Goal: Find specific page/section: Find specific page/section

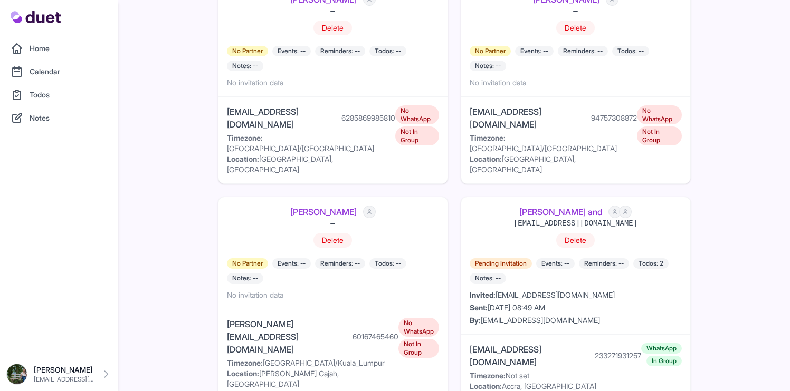
scroll to position [1119, 0]
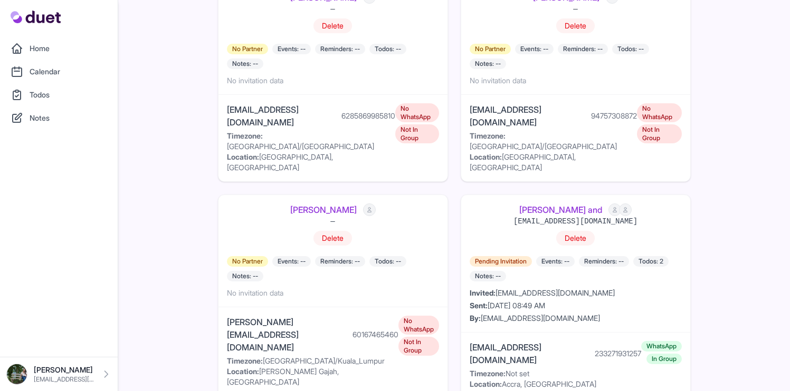
click at [575, 204] on link "[PERSON_NAME] and" at bounding box center [560, 210] width 83 height 13
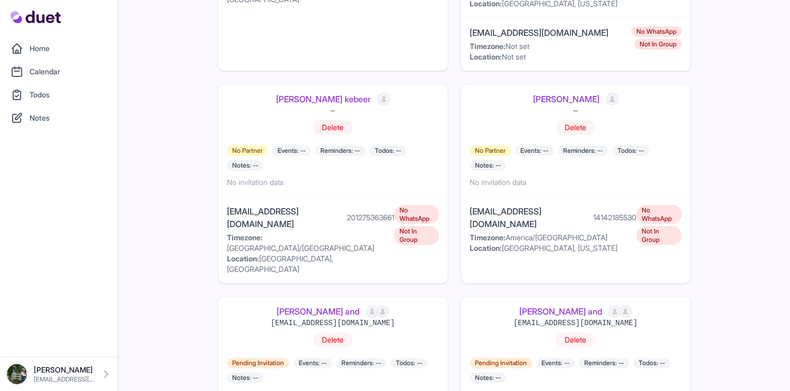
scroll to position [1972, 0]
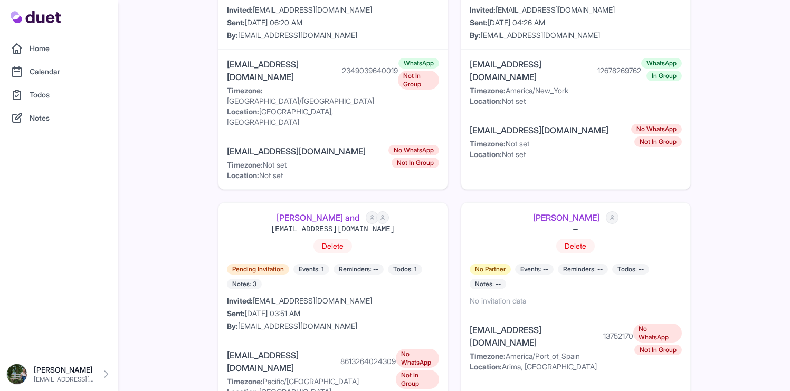
scroll to position [2307, 0]
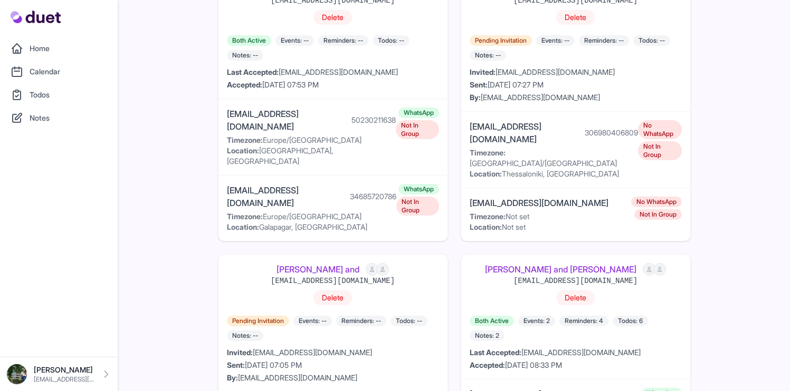
scroll to position [1218, 0]
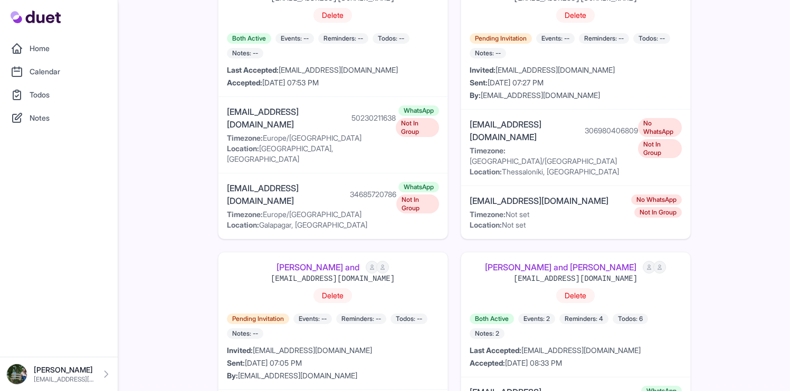
click at [545, 261] on link "Mario Subuyuj and Kateryn Rodriguez" at bounding box center [560, 267] width 151 height 13
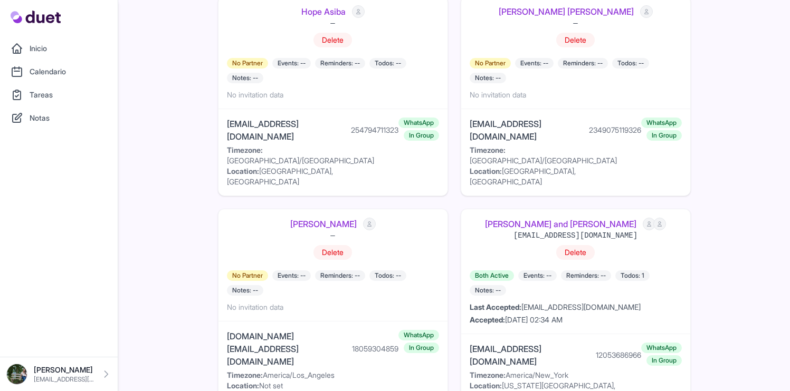
scroll to position [1925, 0]
click at [566, 218] on link "Kristoff and Weyna Jordan" at bounding box center [560, 224] width 151 height 13
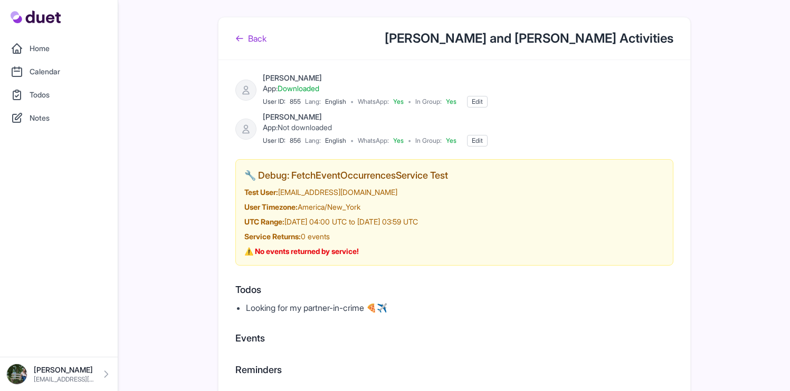
click at [255, 42] on link "Back" at bounding box center [250, 38] width 31 height 13
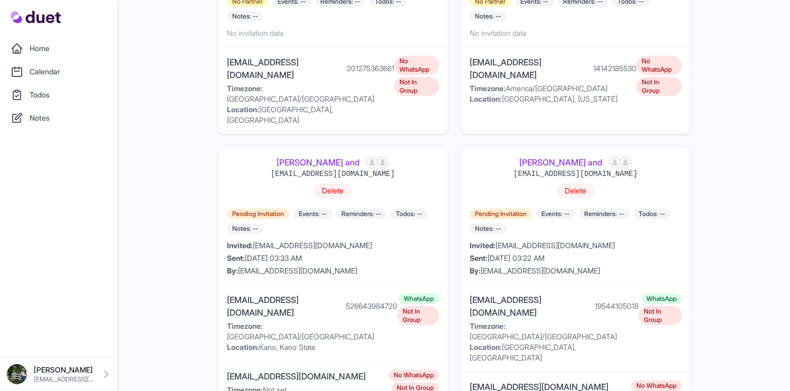
scroll to position [2279, 0]
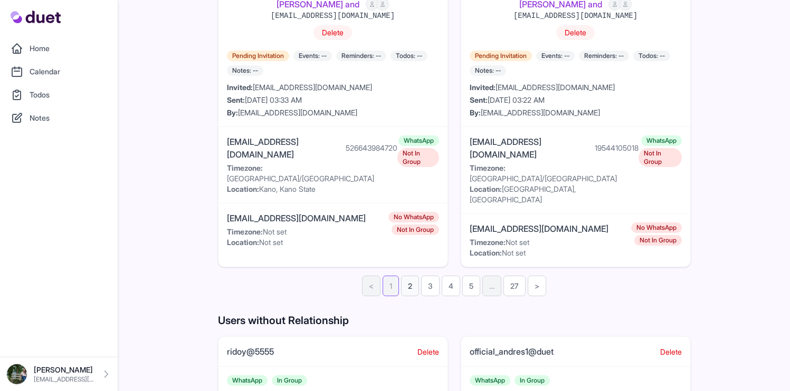
click at [410, 276] on link "2" at bounding box center [410, 286] width 18 height 21
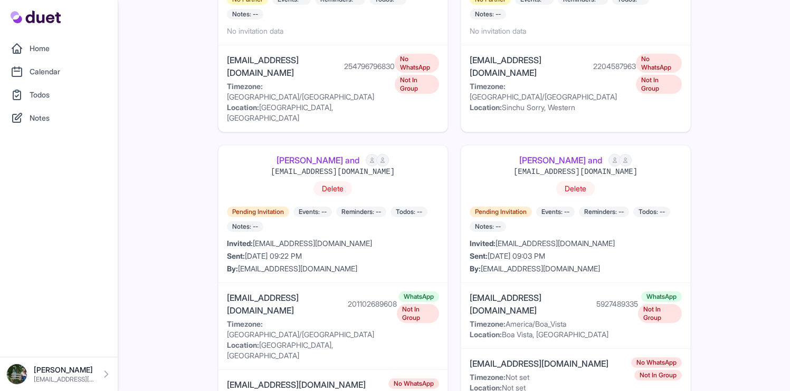
scroll to position [714, 0]
